Goal: Task Accomplishment & Management: Manage account settings

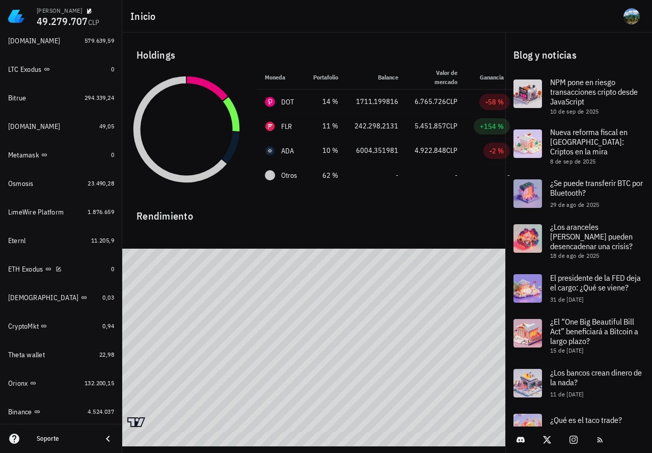
scroll to position [739, 0]
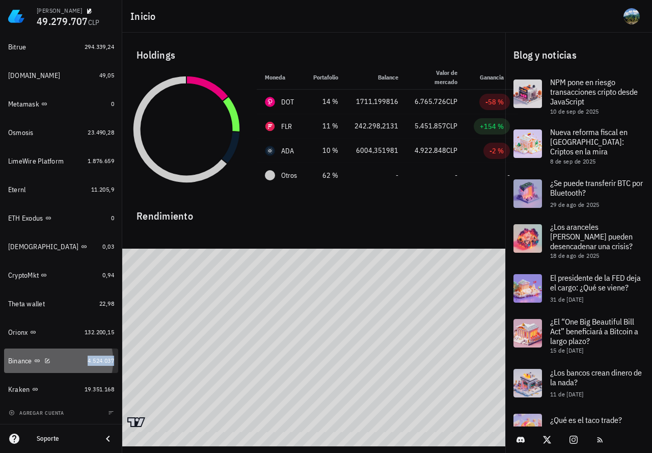
click at [88, 357] on span "4.524.037" at bounding box center [101, 360] width 26 height 8
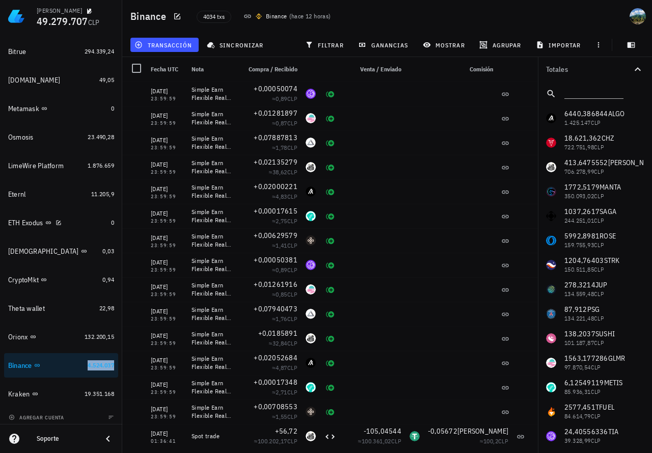
scroll to position [739, 0]
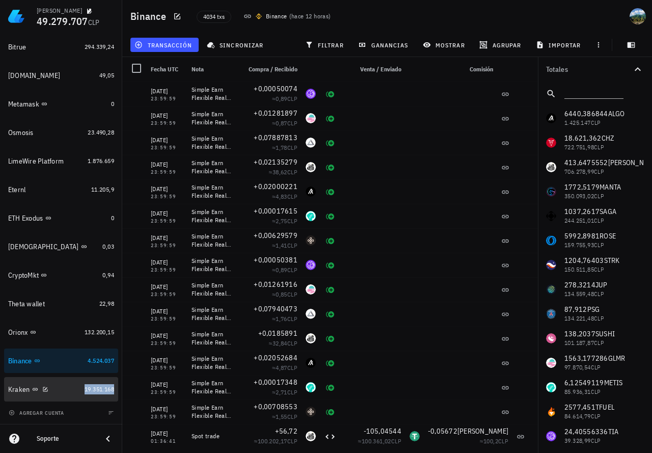
click at [85, 388] on span "19.351.168" at bounding box center [100, 389] width 30 height 8
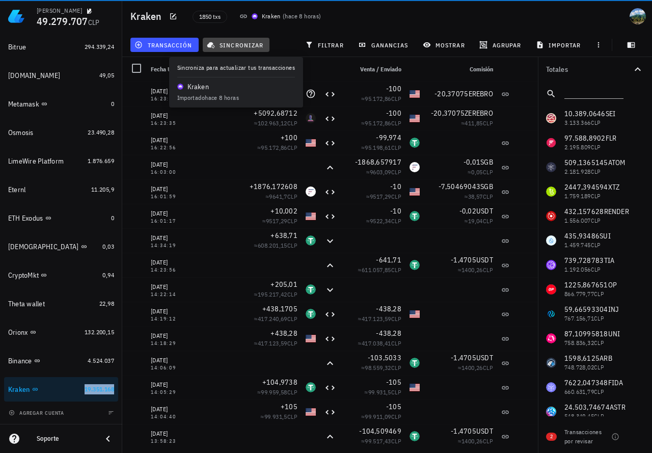
click at [245, 48] on span "sincronizar" at bounding box center [236, 45] width 54 height 8
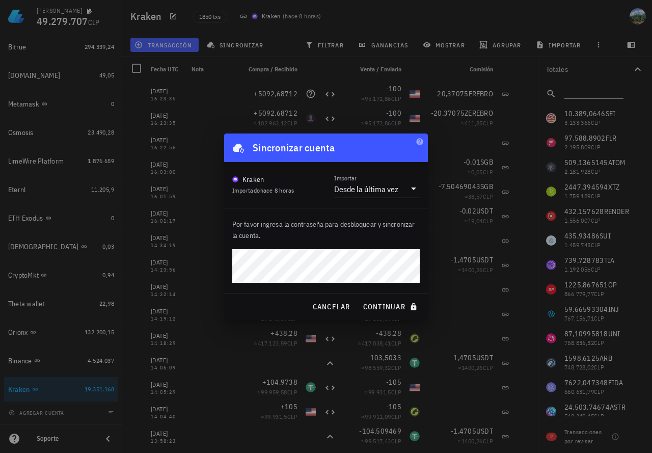
click at [359, 297] on button "continuar" at bounding box center [391, 306] width 65 height 18
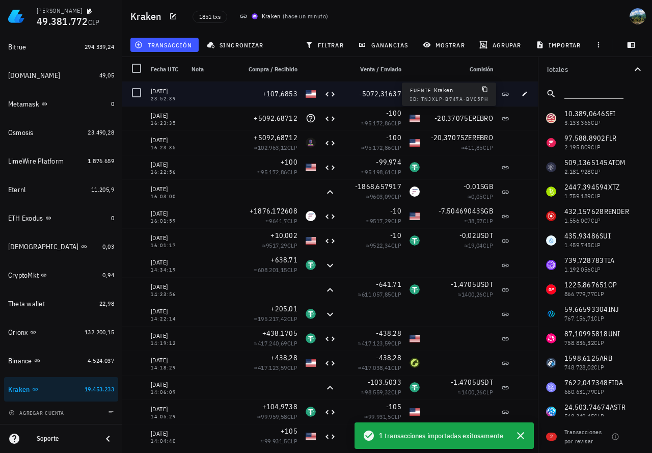
click at [506, 95] on icon at bounding box center [505, 94] width 8 height 8
click at [528, 93] on icon "button" at bounding box center [524, 94] width 6 height 6
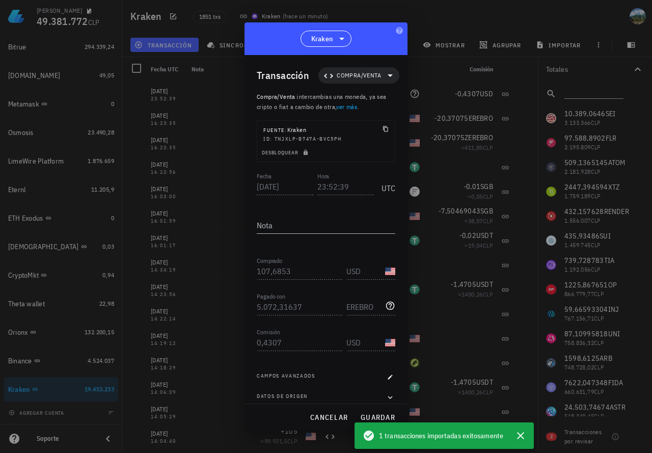
click at [242, 181] on div "[PERSON_NAME] 49.381.772 CLP Inicio [GEOGRAPHIC_DATA] Impuestos [GEOGRAPHIC_DAT…" at bounding box center [326, 226] width 652 height 453
click at [313, 186] on div "Fecha [DATE] Hora 23:52:39 UTC" at bounding box center [326, 184] width 139 height 28
click at [256, 271] on div "Transacción Compra/Venta Compra/Venta : intercambias una moneda, ya sea cripto …" at bounding box center [325, 229] width 163 height 348
click at [249, 306] on div "Transacción Compra/Venta Compra/Venta : intercambias una moneda, ya sea cripto …" at bounding box center [325, 229] width 163 height 348
click at [256, 343] on div "Transacción Compra/Venta Compra/Venta : intercambias una moneda, ya sea cripto …" at bounding box center [325, 229] width 163 height 348
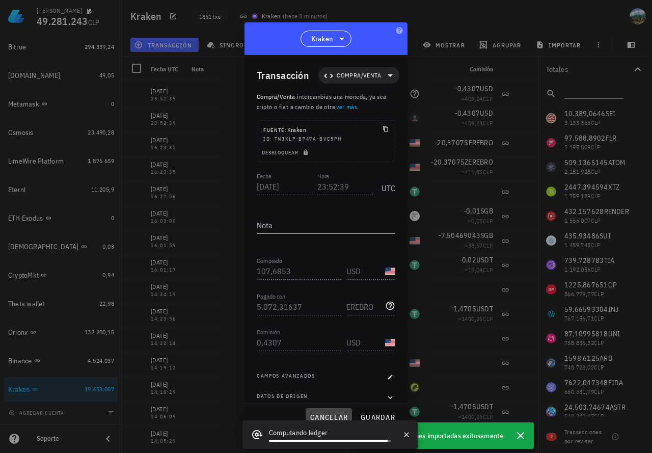
click at [324, 415] on span "cancelar" at bounding box center [329, 417] width 38 height 9
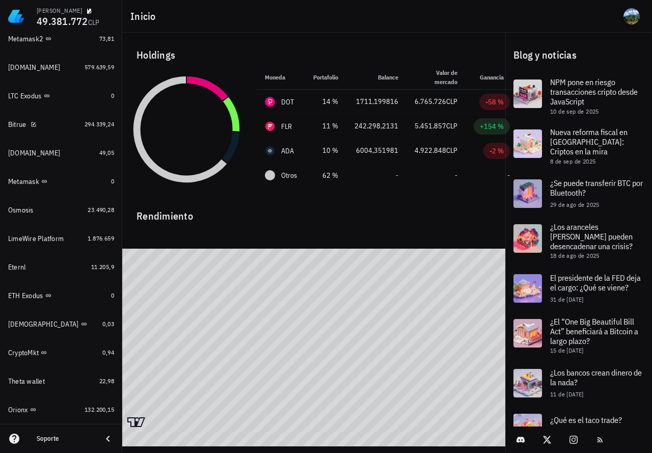
scroll to position [739, 0]
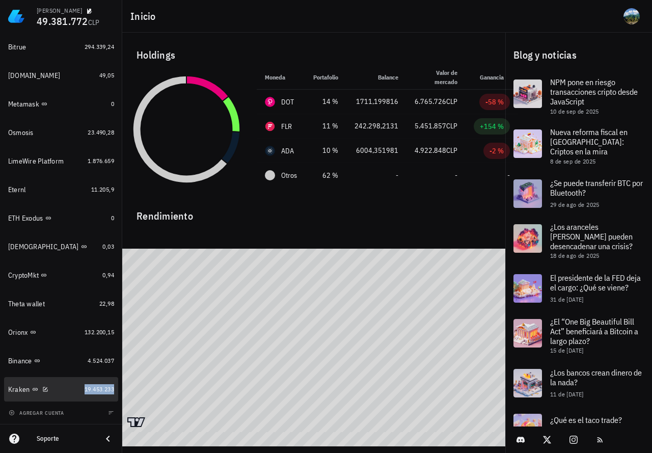
drag, startPoint x: 91, startPoint y: 391, endPoint x: 169, endPoint y: 158, distance: 245.9
click at [91, 391] on span "19.453.233" at bounding box center [100, 389] width 30 height 8
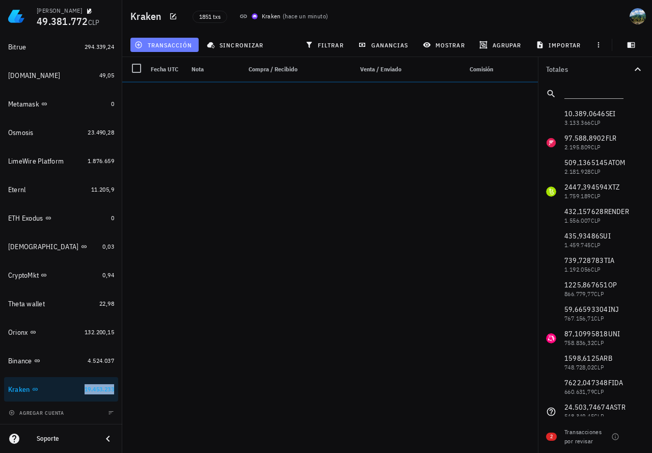
click at [163, 49] on button "transacción" at bounding box center [164, 45] width 68 height 14
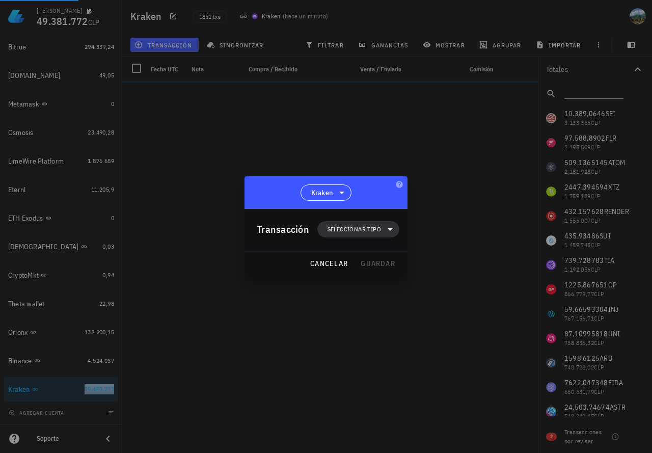
click at [352, 227] on span "Seleccionar tipo" at bounding box center [353, 229] width 53 height 10
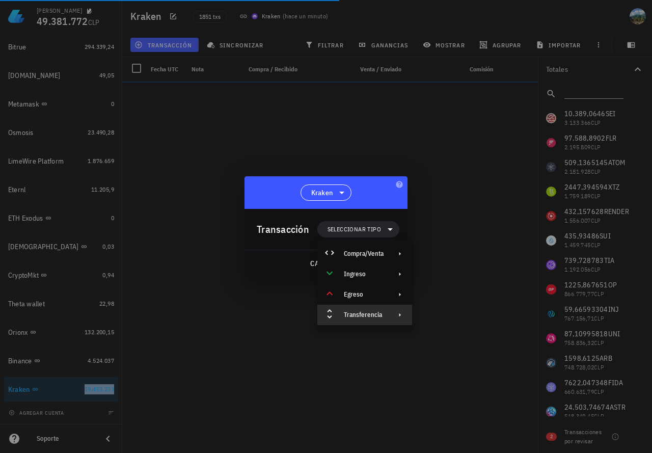
click at [353, 310] on div "Transferencia" at bounding box center [364, 315] width 95 height 20
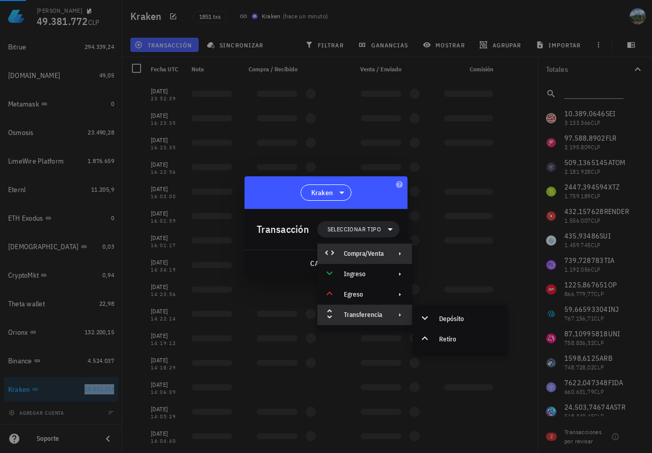
click at [363, 254] on div "Compra/Venta" at bounding box center [364, 254] width 40 height 8
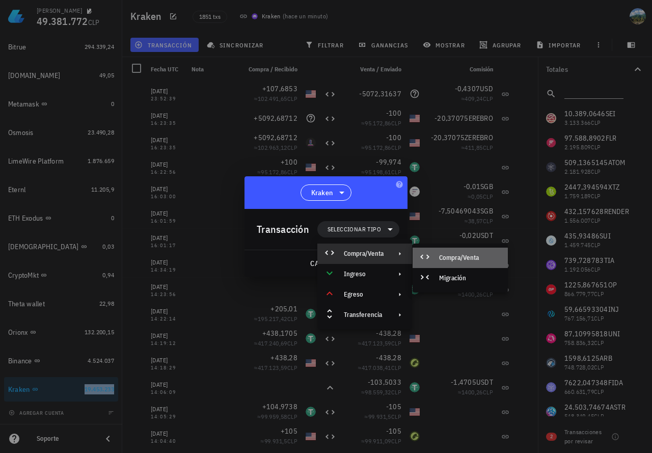
click at [453, 257] on div "Compra/Venta" at bounding box center [469, 258] width 61 height 8
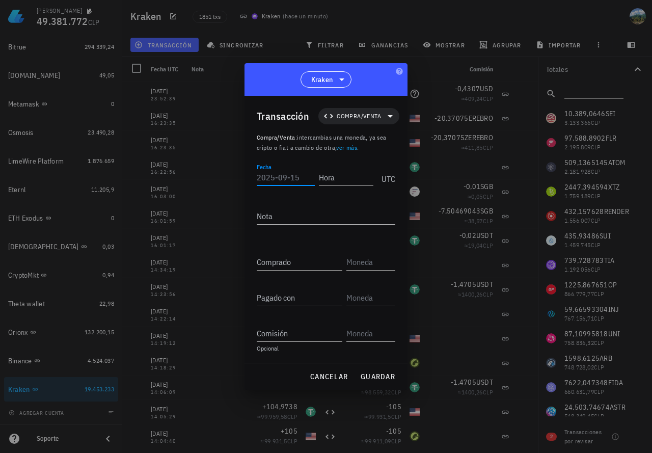
click at [272, 177] on input "Fecha" at bounding box center [286, 177] width 58 height 16
paste input "[DATE]"
type input "[DATE]"
click at [331, 178] on input "Hora" at bounding box center [345, 177] width 57 height 16
paste input "23:52:39"
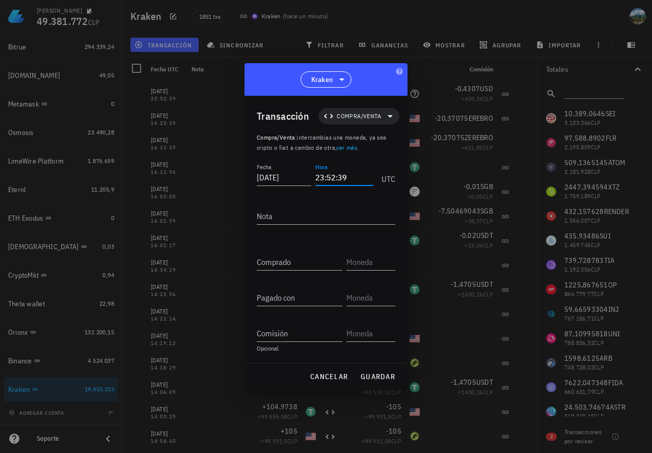
type input "23:52:39"
click at [292, 268] on input "Comprado" at bounding box center [300, 262] width 86 height 16
paste input "107,6853"
type input "107,6853"
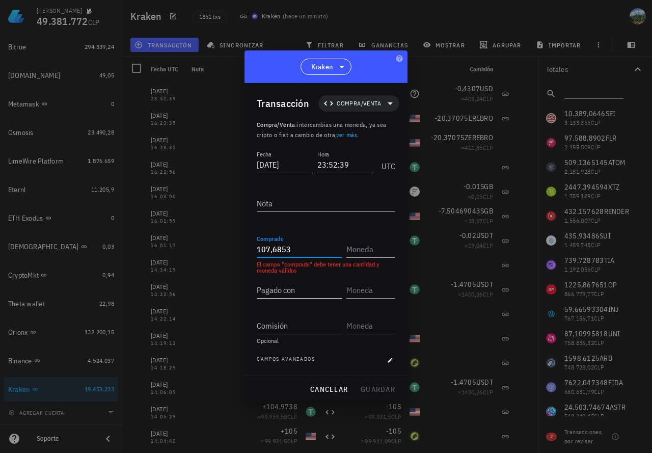
click at [296, 292] on input "Pagado con" at bounding box center [300, 290] width 86 height 16
paste input "5072,31637"
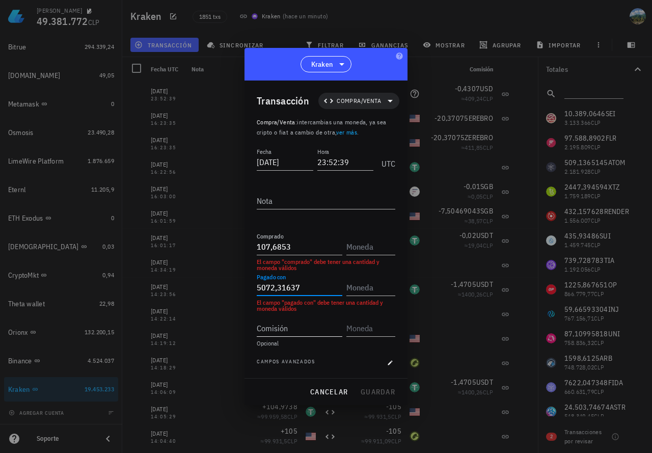
type input "5.072,31637"
click at [306, 334] on input "Comisión" at bounding box center [300, 328] width 86 height 16
paste input "0,4307"
type input "0,4307"
click at [364, 327] on input "text" at bounding box center [369, 328] width 47 height 16
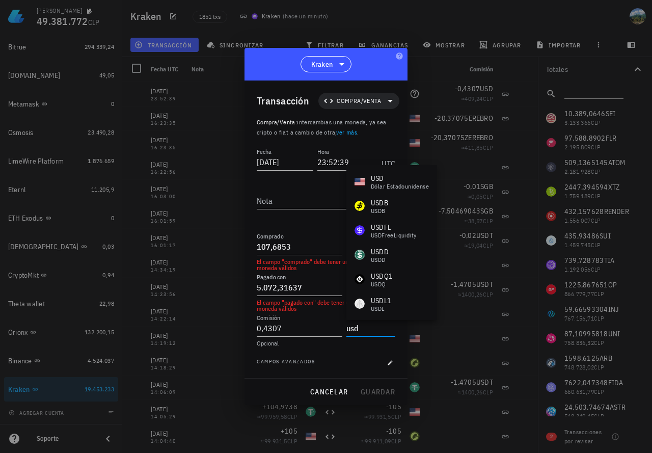
type input "usd"
type input "5072,31637"
click at [312, 290] on input "5072,31637" at bounding box center [300, 287] width 86 height 16
type input "USD"
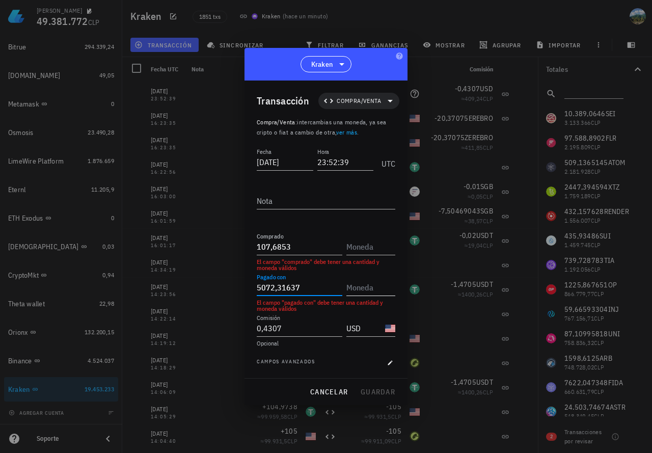
type input "5.072,31637"
click at [366, 286] on input "text" at bounding box center [369, 287] width 47 height 16
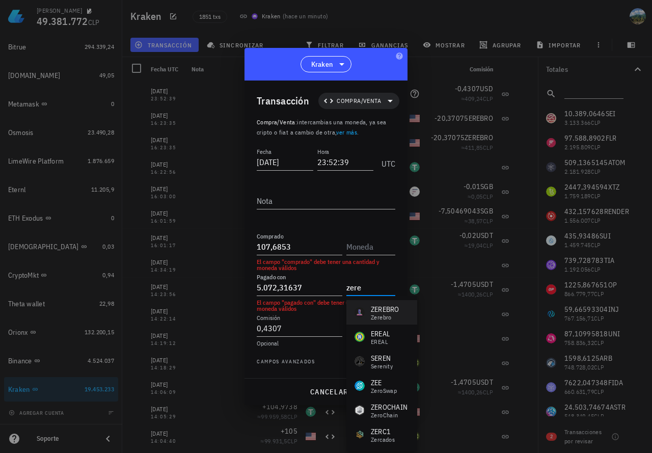
click at [389, 311] on div "ZEREBRO" at bounding box center [385, 309] width 29 height 10
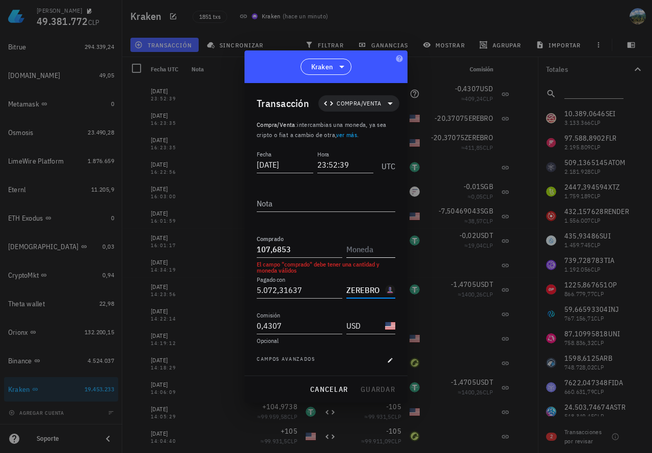
type input "ZEREBRO"
click at [367, 253] on input "text" at bounding box center [369, 249] width 47 height 16
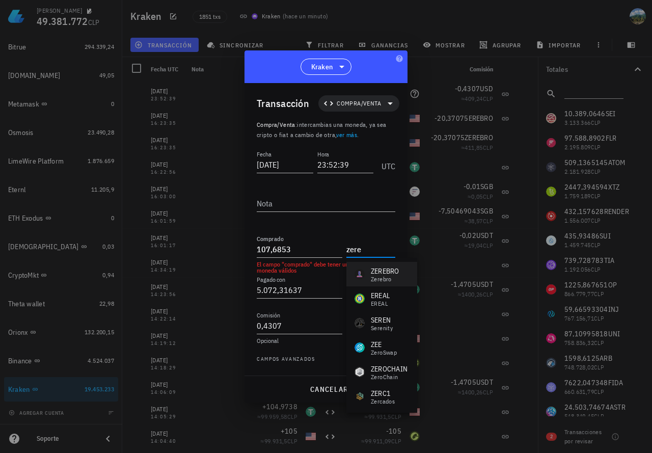
click at [379, 271] on div "ZEREBRO" at bounding box center [385, 271] width 29 height 10
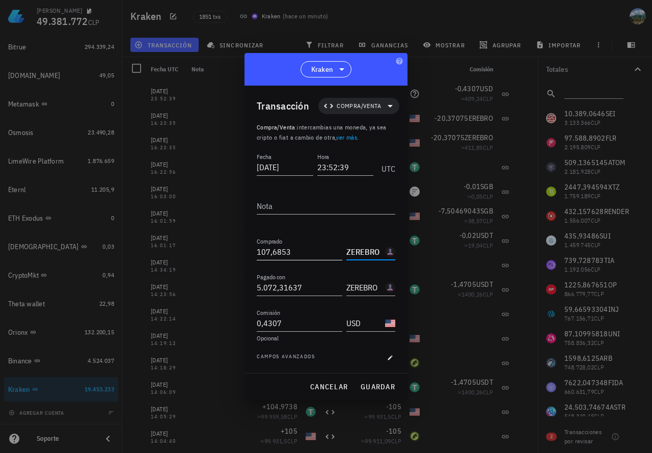
type input "ZEREBRO"
click at [323, 252] on input "107,6853" at bounding box center [300, 251] width 86 height 16
click at [370, 381] on button "guardar" at bounding box center [377, 386] width 43 height 18
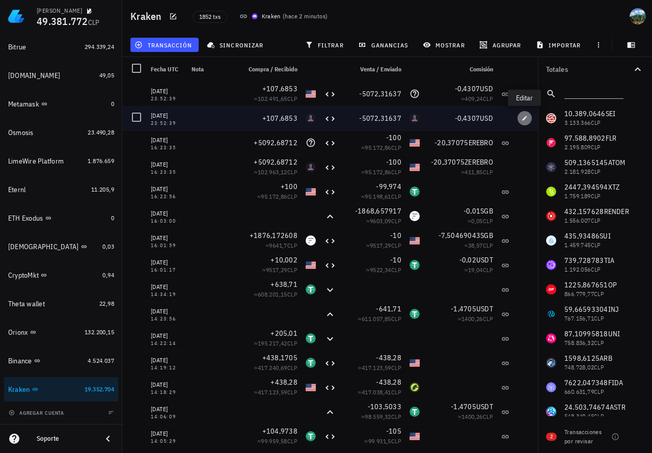
click at [523, 119] on icon "button" at bounding box center [524, 118] width 6 height 6
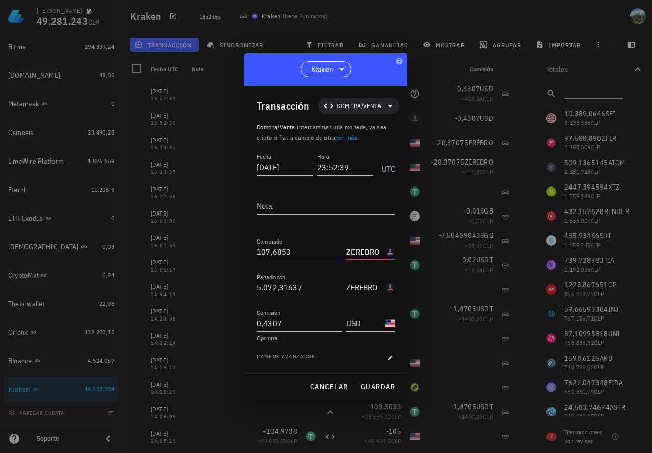
click at [362, 252] on input "ZEREBRO" at bounding box center [364, 251] width 37 height 16
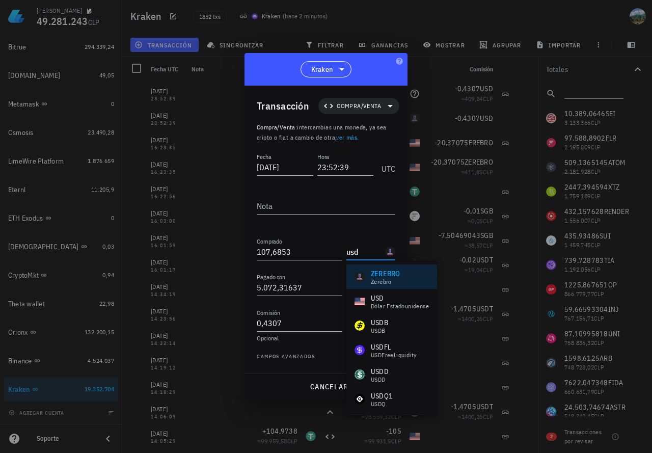
click at [333, 253] on input "107,6853" at bounding box center [300, 251] width 86 height 16
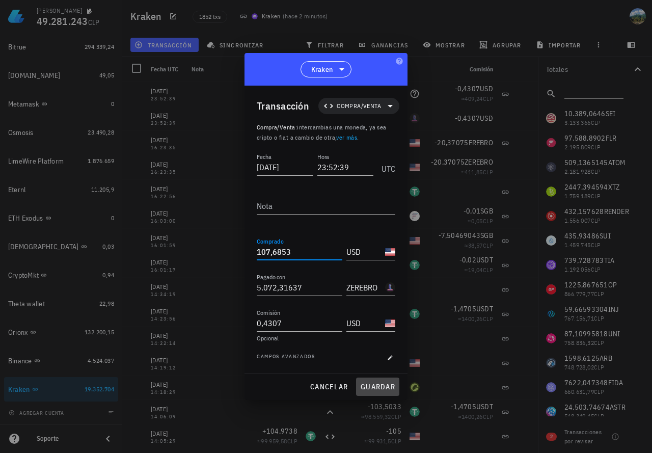
click at [382, 388] on span "guardar" at bounding box center [377, 386] width 35 height 9
type input "ZEREBRO"
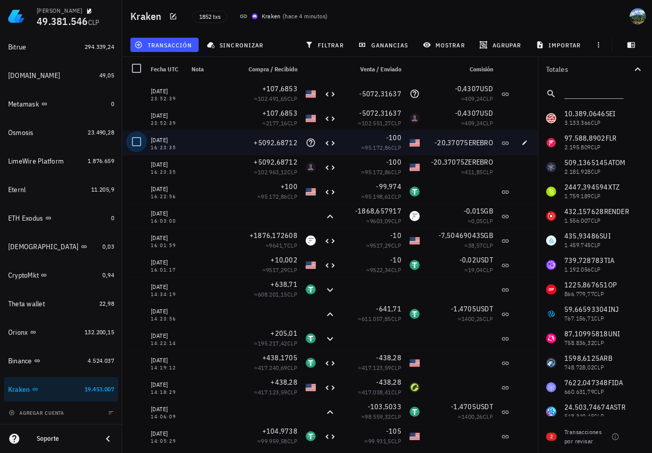
click at [133, 137] on div at bounding box center [136, 141] width 17 height 17
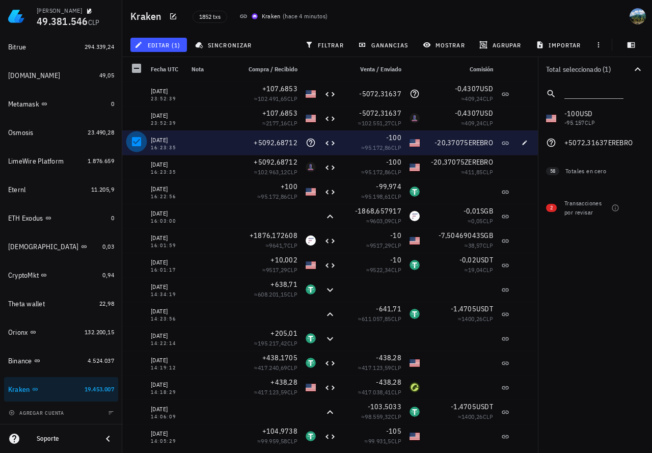
click at [133, 137] on div at bounding box center [136, 141] width 17 height 17
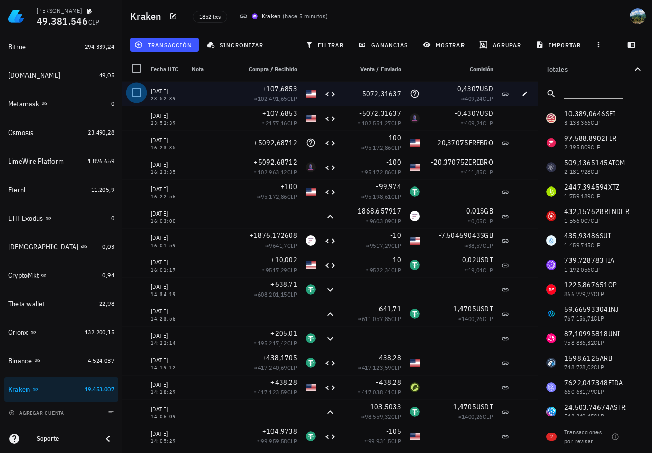
click at [135, 88] on div at bounding box center [136, 92] width 17 height 17
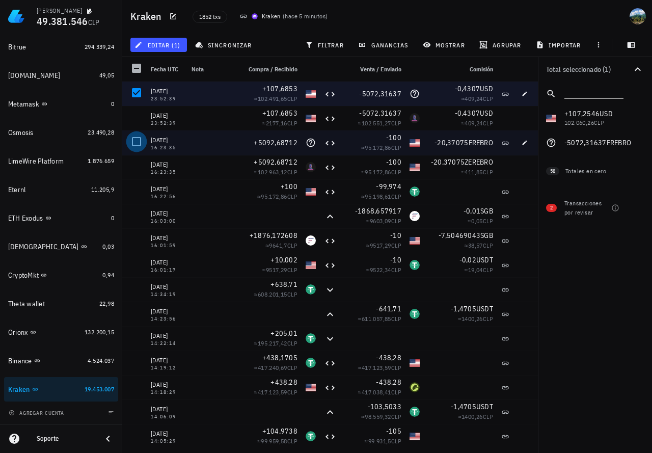
click at [138, 140] on div at bounding box center [136, 141] width 17 height 17
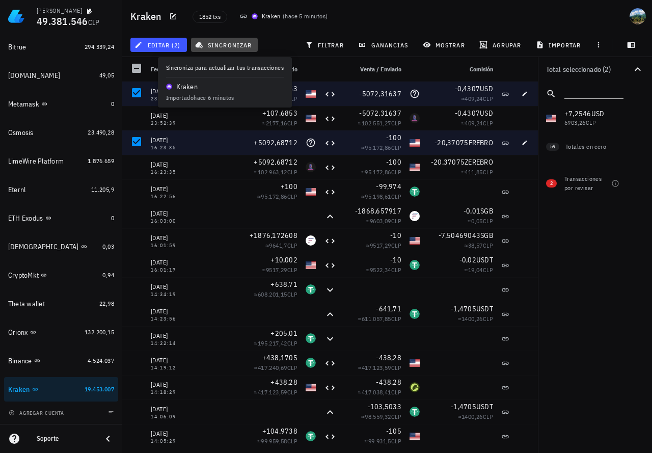
click at [251, 48] on span "sincronizar" at bounding box center [224, 45] width 54 height 8
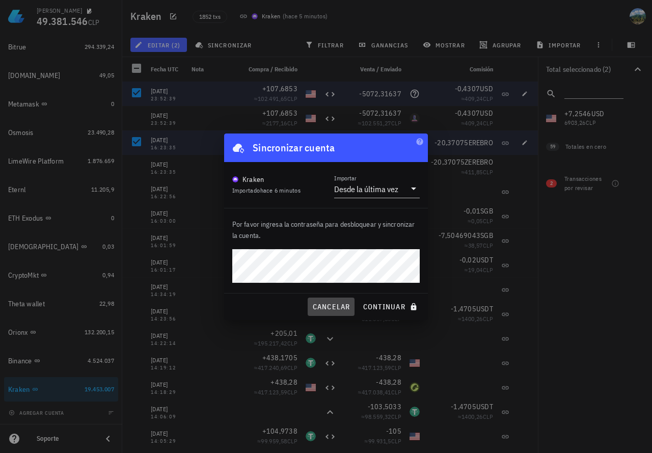
click at [334, 311] on button "cancelar" at bounding box center [331, 306] width 46 height 18
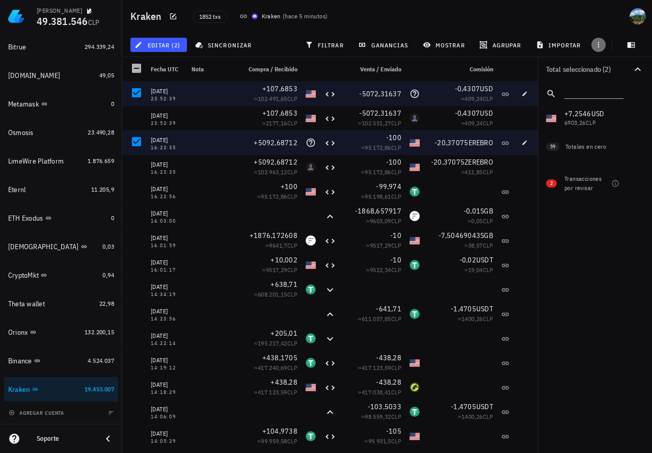
click at [597, 45] on icon "button" at bounding box center [598, 45] width 8 height 8
click at [172, 51] on button "editar (2)" at bounding box center [158, 45] width 57 height 14
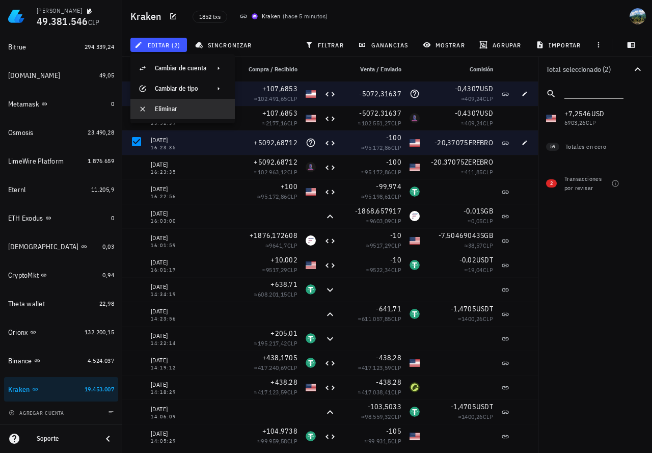
click at [178, 107] on div "Eliminar" at bounding box center [191, 109] width 72 height 8
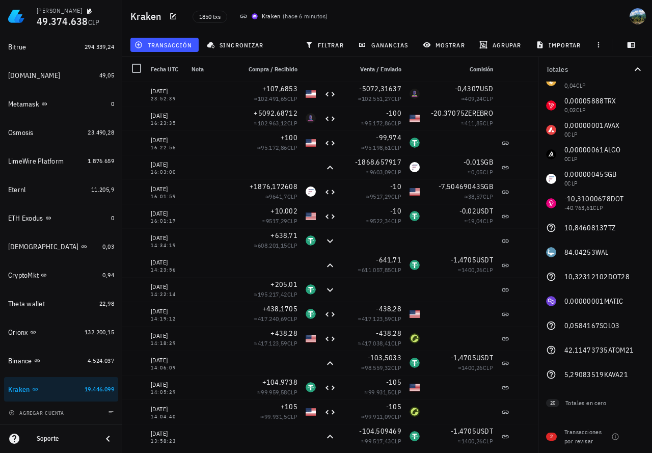
scroll to position [676, 0]
